Goal: Check status: Check status

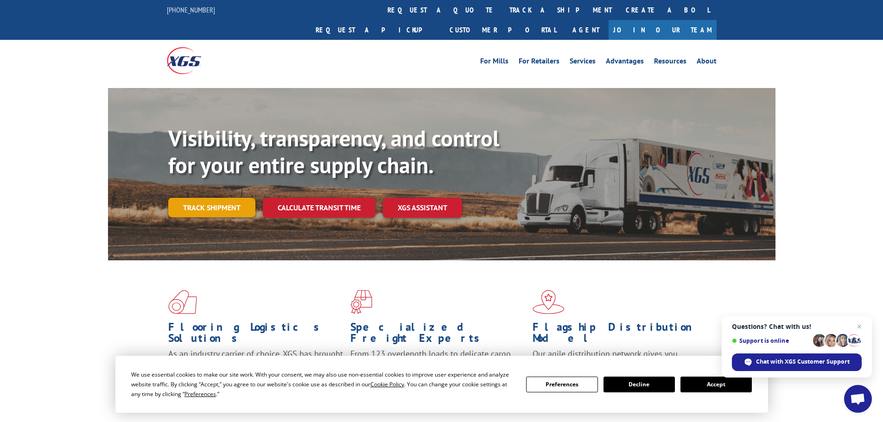
click at [222, 198] on link "Track shipment" at bounding box center [211, 207] width 87 height 19
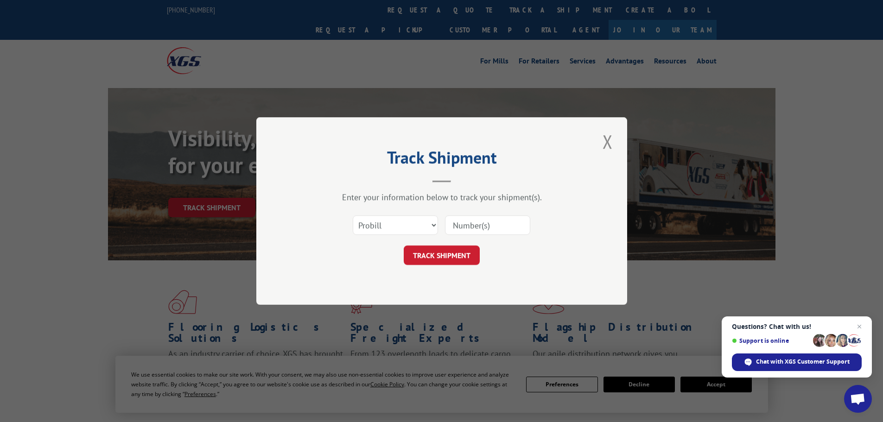
drag, startPoint x: 468, startPoint y: 228, endPoint x: 455, endPoint y: 228, distance: 12.5
click at [468, 228] on input at bounding box center [487, 224] width 85 height 19
paste input "32784000"
type input "32784000"
click at [434, 254] on button "TRACK SHIPMENT" at bounding box center [442, 255] width 76 height 19
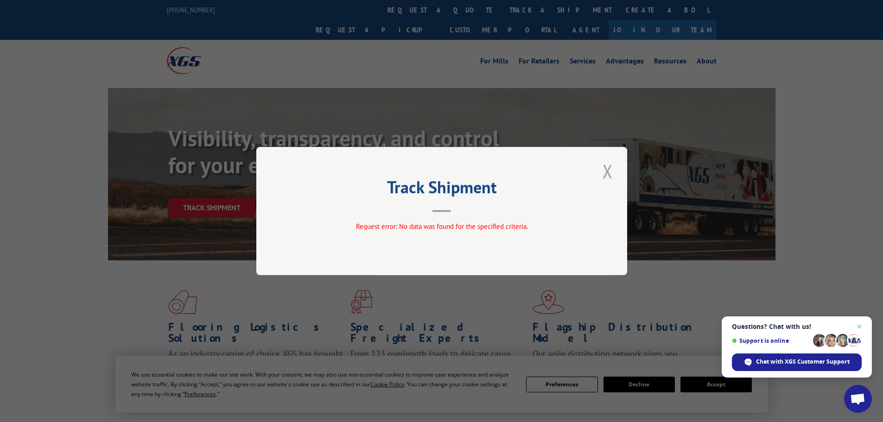
click at [611, 165] on button "Close modal" at bounding box center [608, 170] width 16 height 25
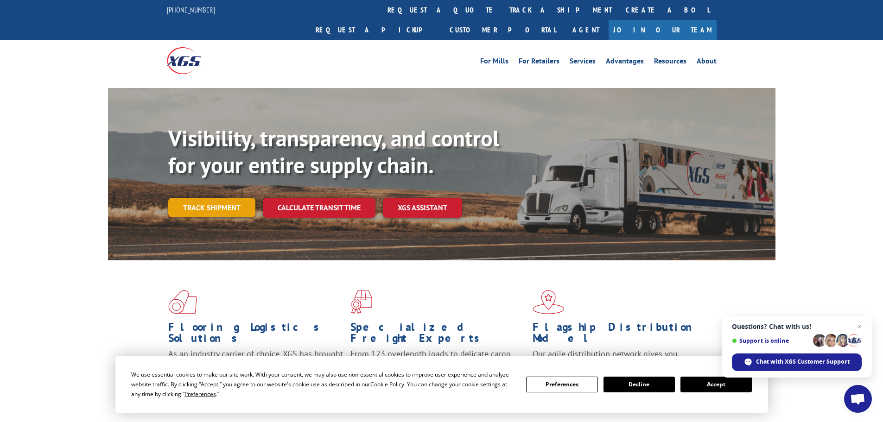
click at [239, 198] on link "Track shipment" at bounding box center [211, 207] width 87 height 19
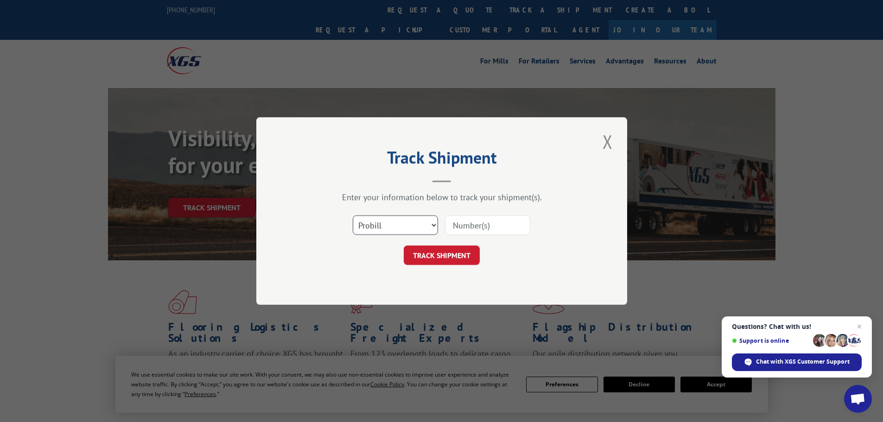
click at [386, 226] on select "Select category... Probill BOL PO" at bounding box center [395, 224] width 85 height 19
select select "po"
click at [353, 215] on select "Select category... Probill BOL PO" at bounding box center [395, 224] width 85 height 19
click at [482, 222] on input at bounding box center [487, 224] width 85 height 19
paste input "32784000"
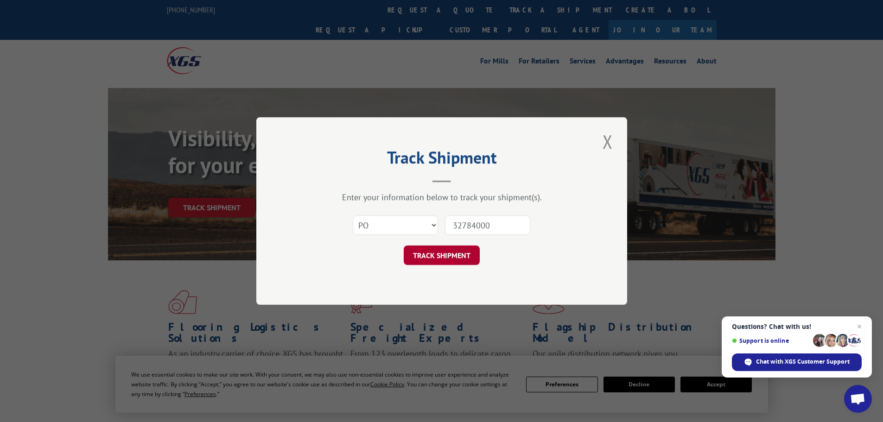
type input "32784000"
click at [448, 260] on button "TRACK SHIPMENT" at bounding box center [442, 255] width 76 height 19
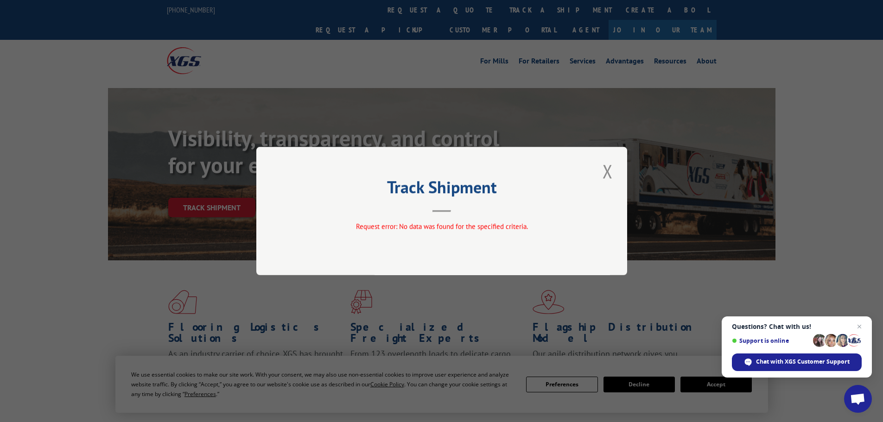
click at [615, 170] on div "Track Shipment Request error: No data was found for the specified criteria." at bounding box center [441, 211] width 371 height 128
click at [608, 171] on button "Close modal" at bounding box center [608, 170] width 16 height 25
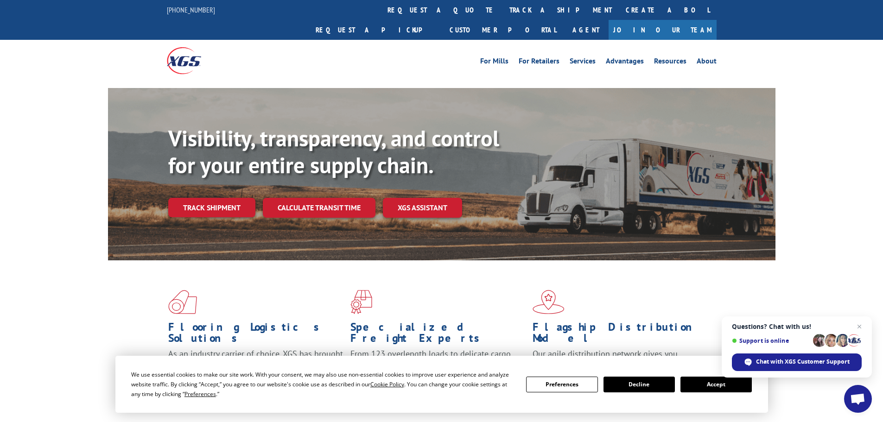
click at [213, 177] on div "Visibility, transparency, and control for your entire supply chain. Track shipm…" at bounding box center [471, 189] width 607 height 129
click at [215, 198] on link "Track shipment" at bounding box center [211, 207] width 87 height 19
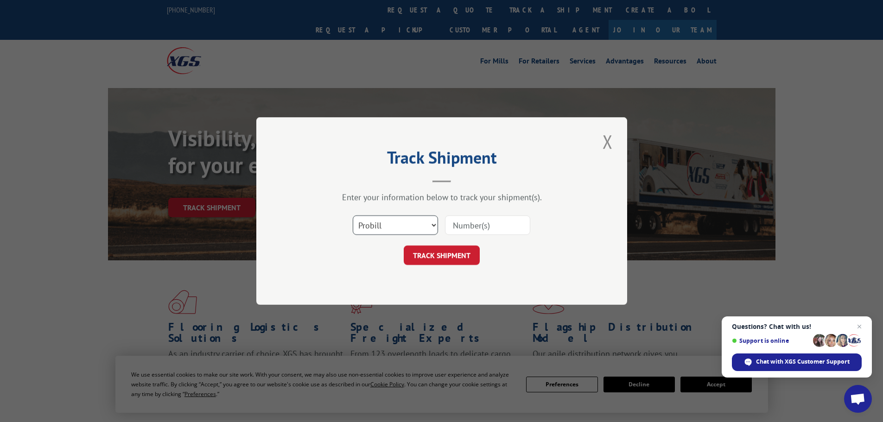
click at [379, 225] on select "Select category... Probill BOL PO" at bounding box center [395, 224] width 85 height 19
select select "bol"
click at [353, 215] on select "Select category... Probill BOL PO" at bounding box center [395, 224] width 85 height 19
click at [465, 234] on input at bounding box center [487, 224] width 85 height 19
paste input "32784000"
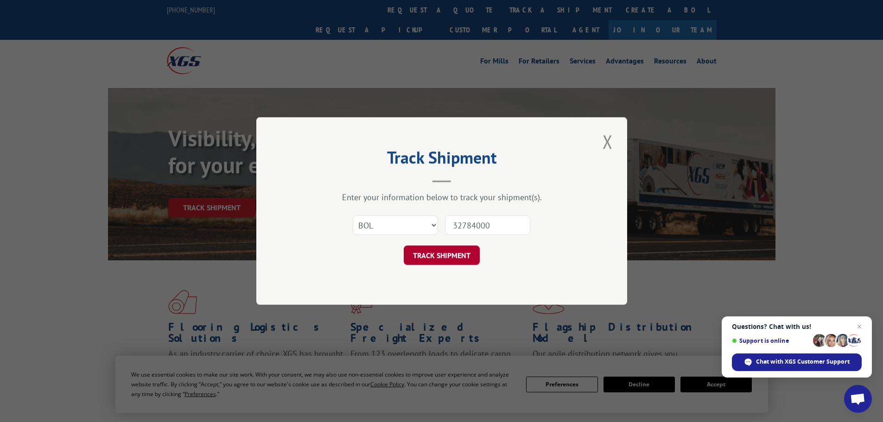
type input "32784000"
click at [455, 253] on button "TRACK SHIPMENT" at bounding box center [442, 255] width 76 height 19
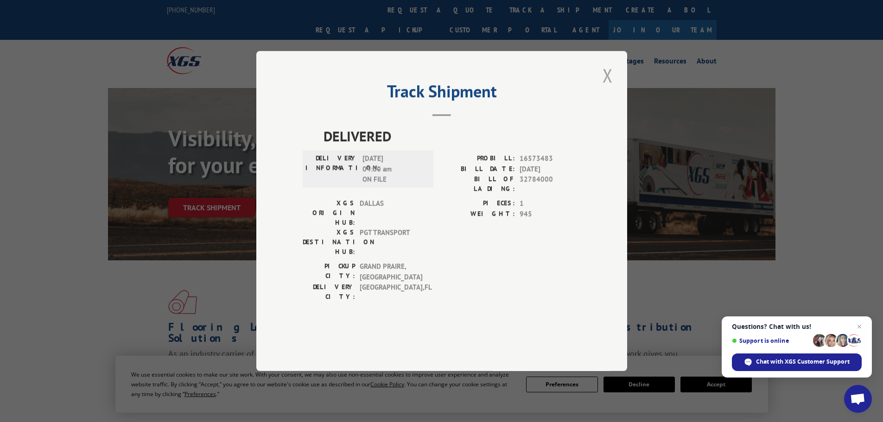
click at [608, 88] on button "Close modal" at bounding box center [608, 75] width 16 height 25
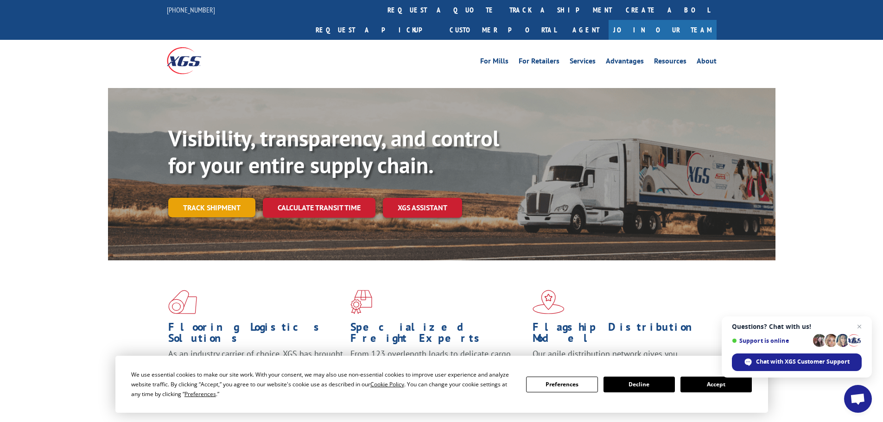
click at [238, 198] on link "Track shipment" at bounding box center [211, 207] width 87 height 19
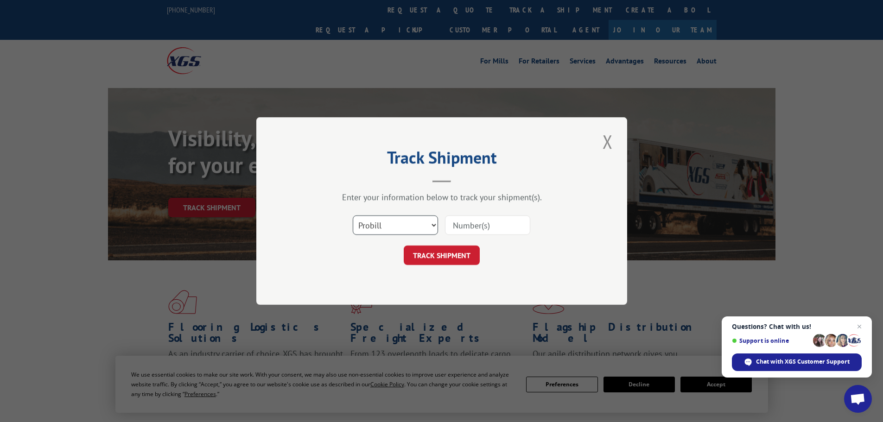
click at [426, 225] on select "Select category... Probill BOL PO" at bounding box center [395, 224] width 85 height 19
select select "bol"
click at [353, 215] on select "Select category... Probill BOL PO" at bounding box center [395, 224] width 85 height 19
click at [468, 227] on input at bounding box center [487, 224] width 85 height 19
paste input "32784000"
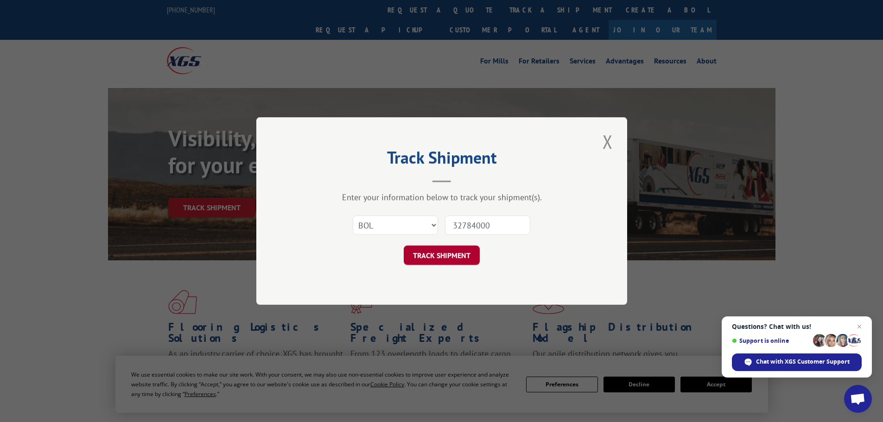
type input "32784000"
click at [456, 259] on button "TRACK SHIPMENT" at bounding box center [442, 255] width 76 height 19
